Goal: Task Accomplishment & Management: Manage account settings

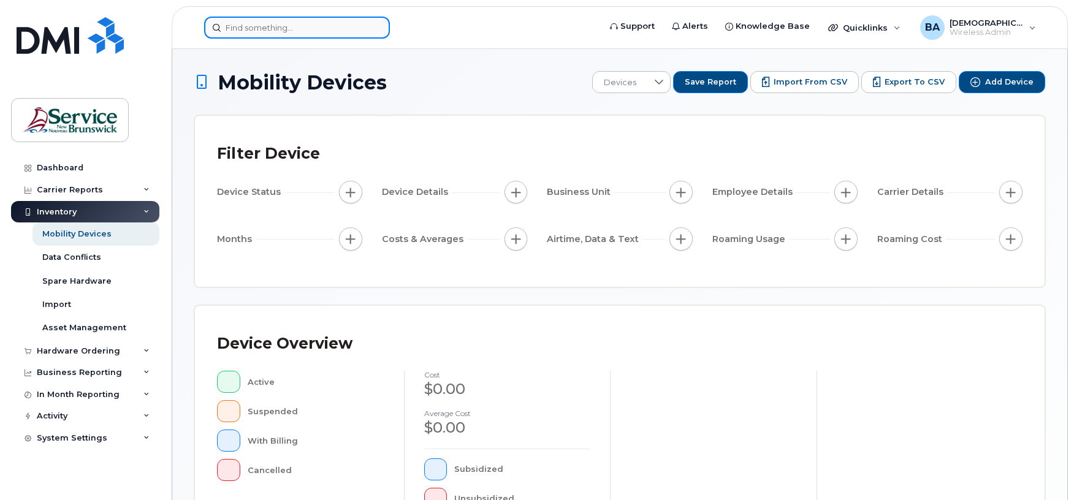
click at [239, 20] on input at bounding box center [297, 28] width 186 height 22
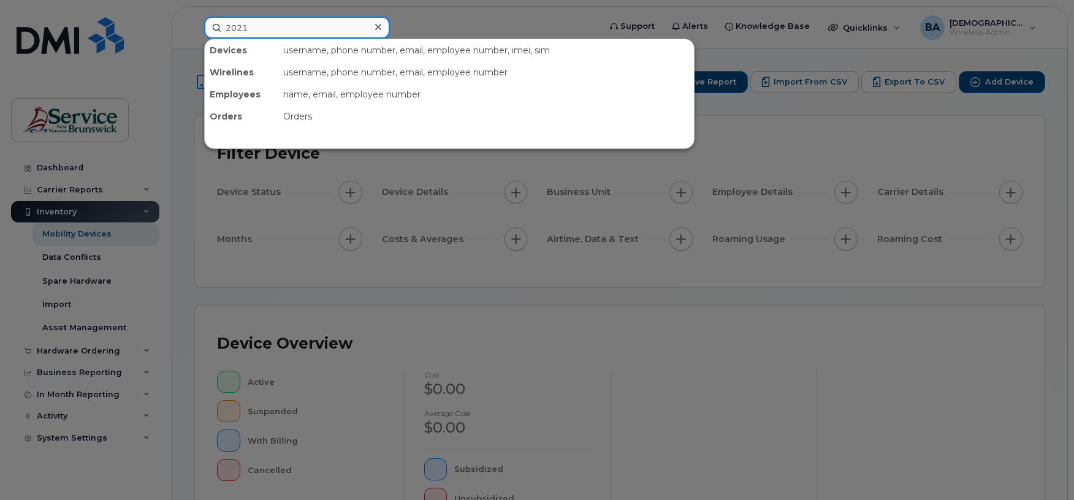
type input "2021"
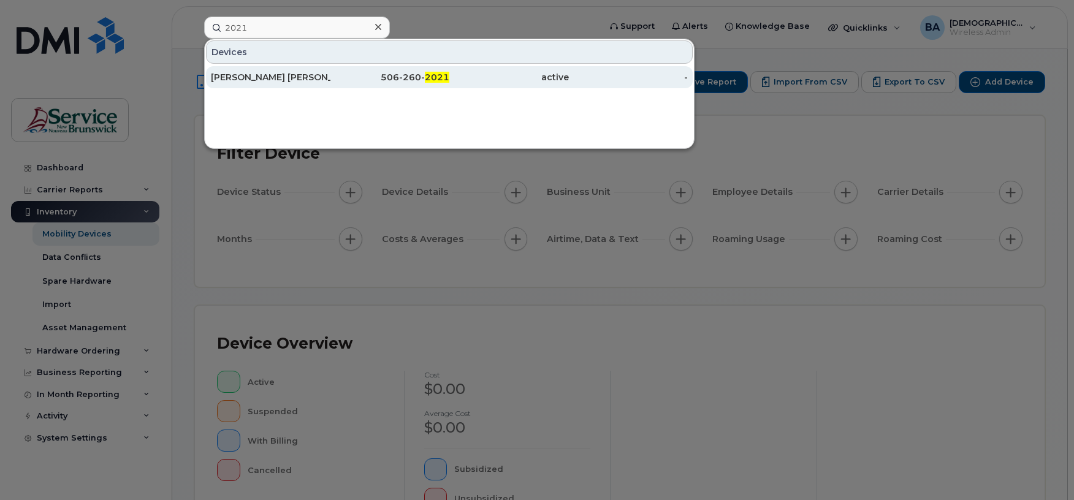
click at [280, 74] on div "[PERSON_NAME] [PERSON_NAME]" at bounding box center [271, 77] width 120 height 12
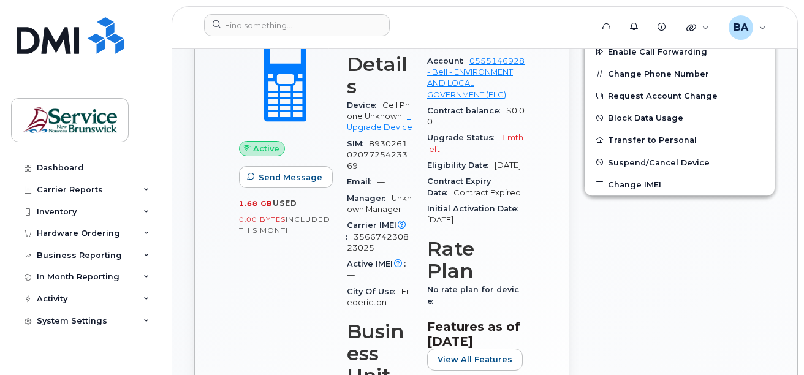
scroll to position [368, 0]
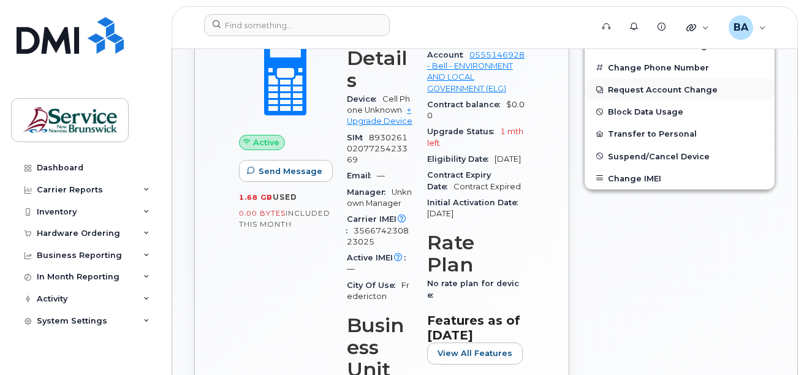
click at [635, 88] on button "Request Account Change" at bounding box center [680, 89] width 190 height 22
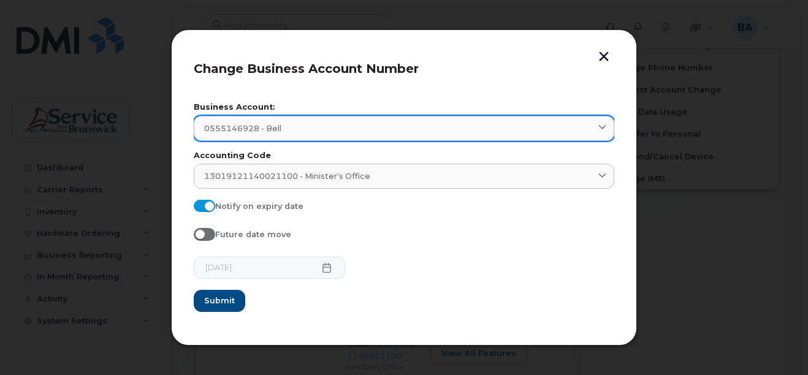
click at [235, 134] on link "0555146928 - Bell" at bounding box center [404, 128] width 421 height 25
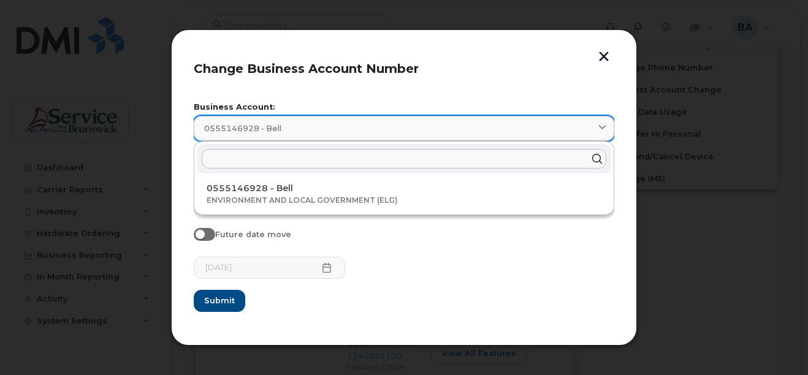
click at [315, 129] on div "0555146928 - Bell" at bounding box center [404, 129] width 400 height 12
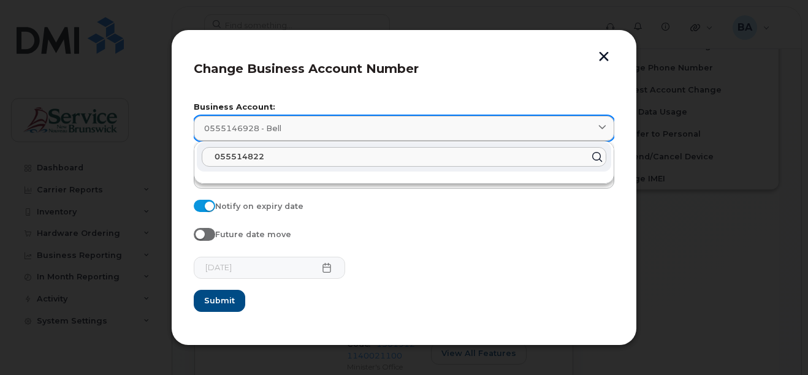
type input "0555148224"
click at [194, 290] on button "Submit" at bounding box center [220, 301] width 52 height 22
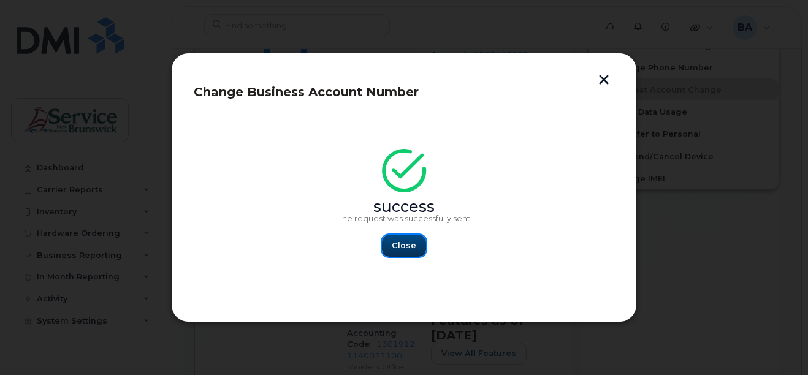
click at [400, 247] on span "Close" at bounding box center [404, 246] width 25 height 12
